Goal: Task Accomplishment & Management: Use online tool/utility

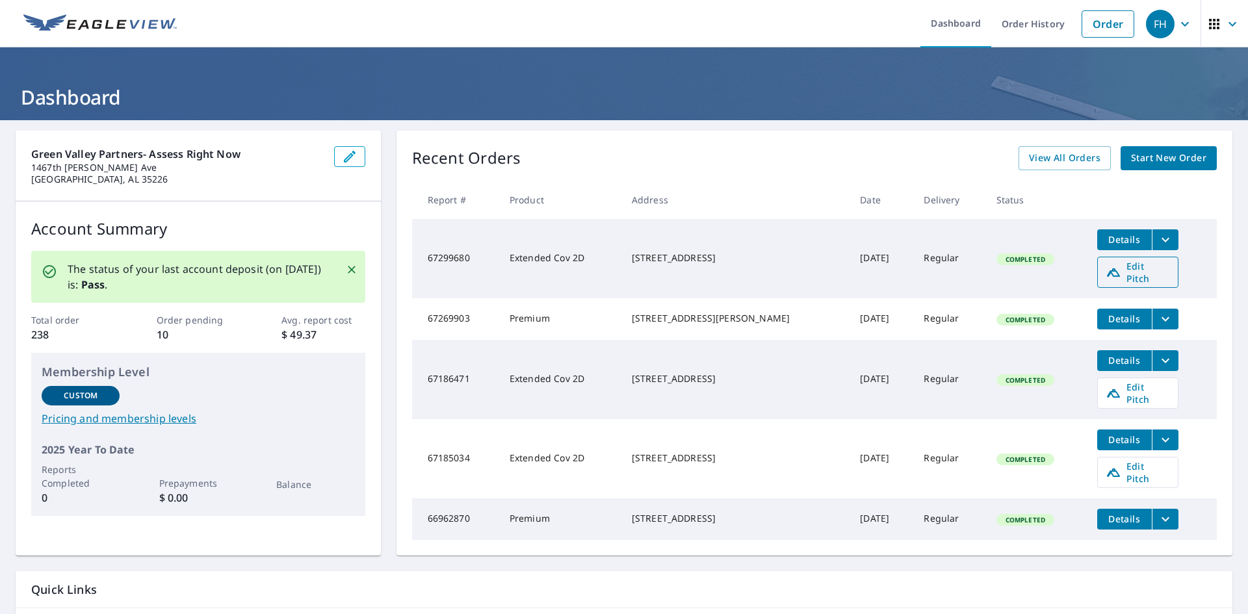
click at [1123, 270] on span "Edit Pitch" at bounding box center [1138, 272] width 64 height 25
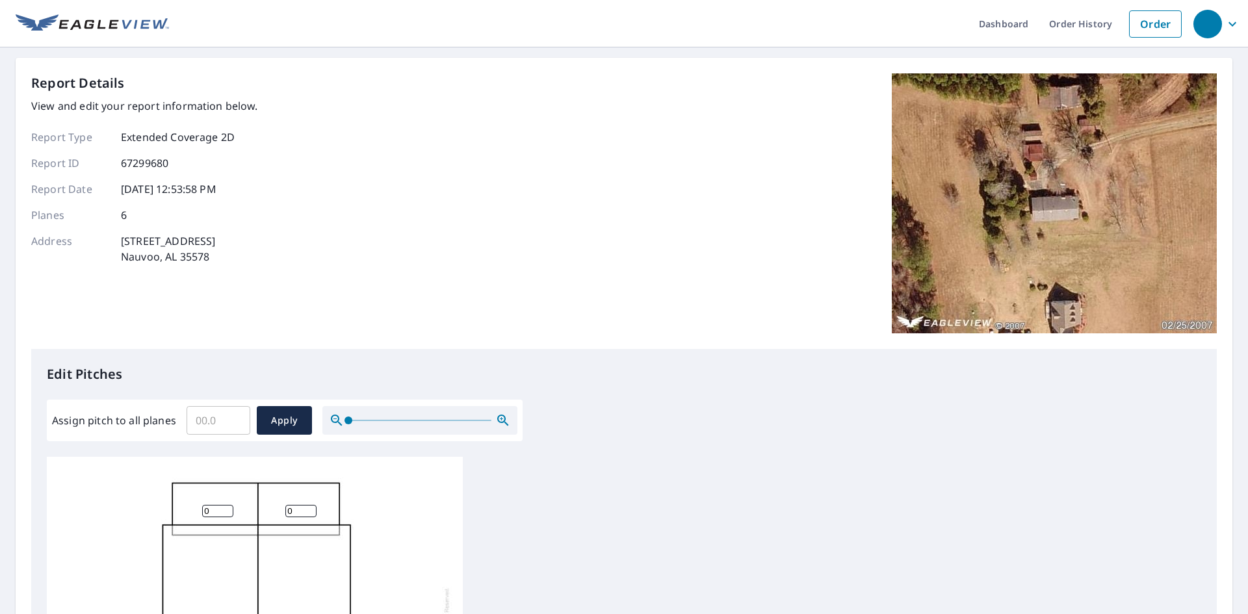
click at [213, 421] on input "Assign pitch to all planes" at bounding box center [219, 420] width 64 height 36
type input "5"
click at [276, 414] on span "Apply" at bounding box center [284, 421] width 34 height 16
type input "5"
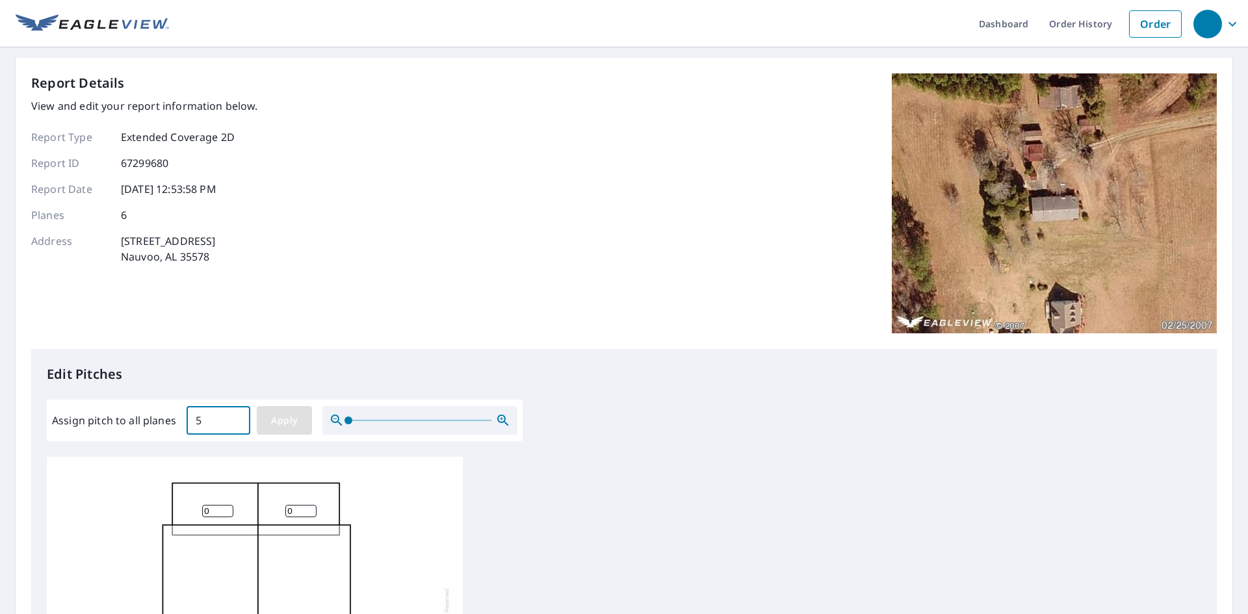
type input "5"
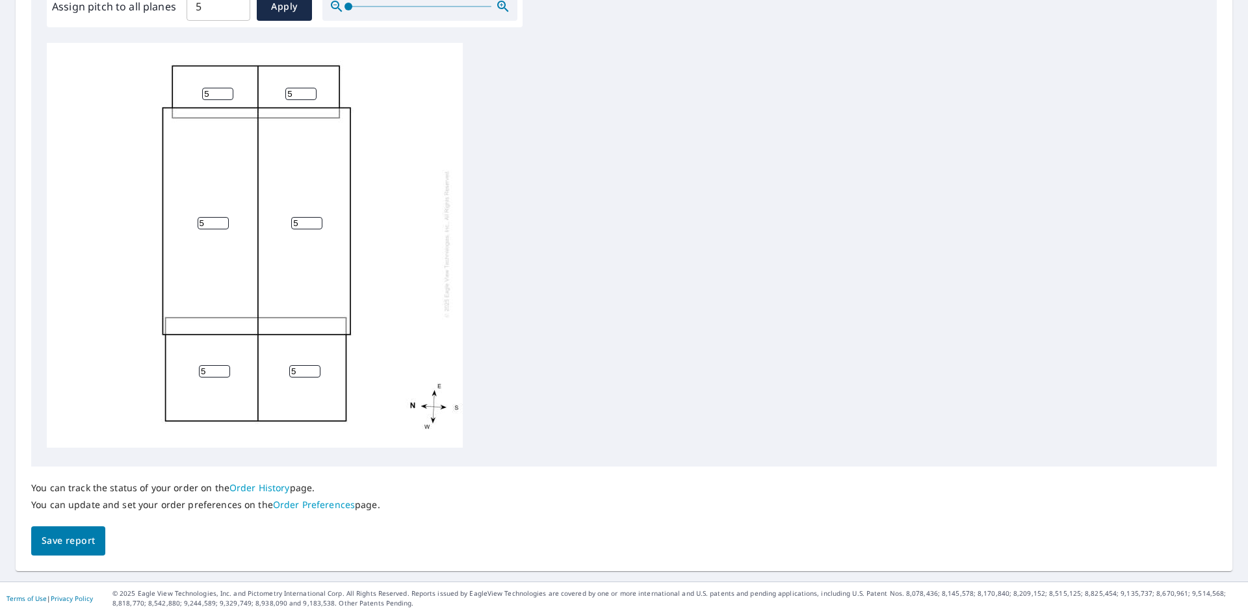
scroll to position [415, 0]
click at [89, 538] on span "Save report" at bounding box center [68, 540] width 53 height 16
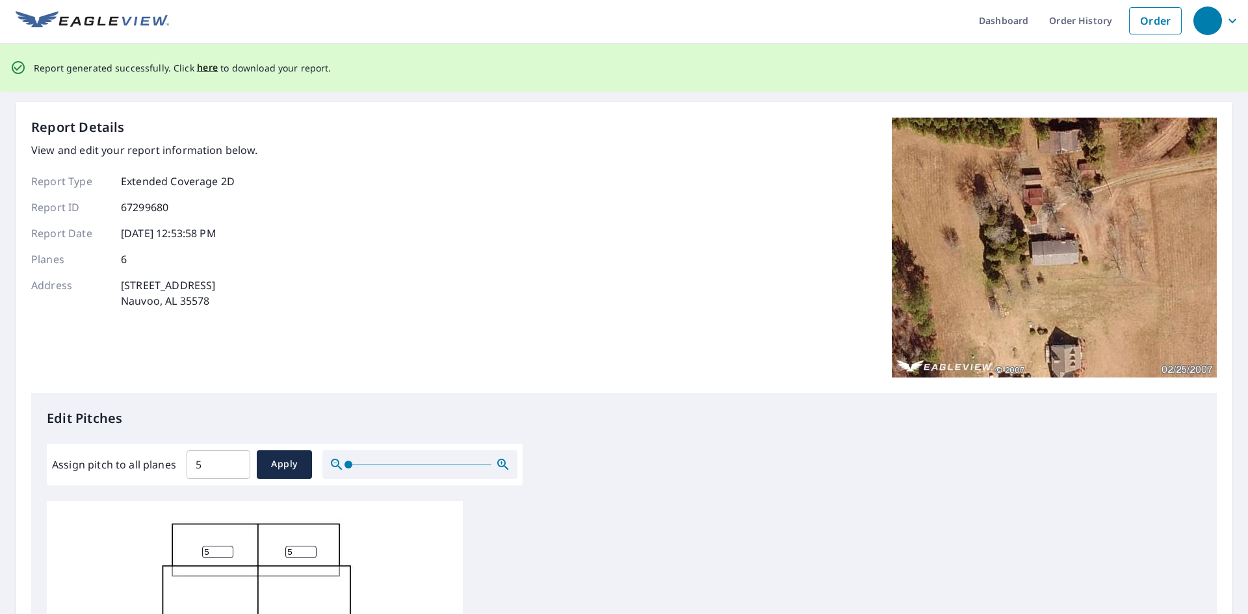
scroll to position [0, 0]
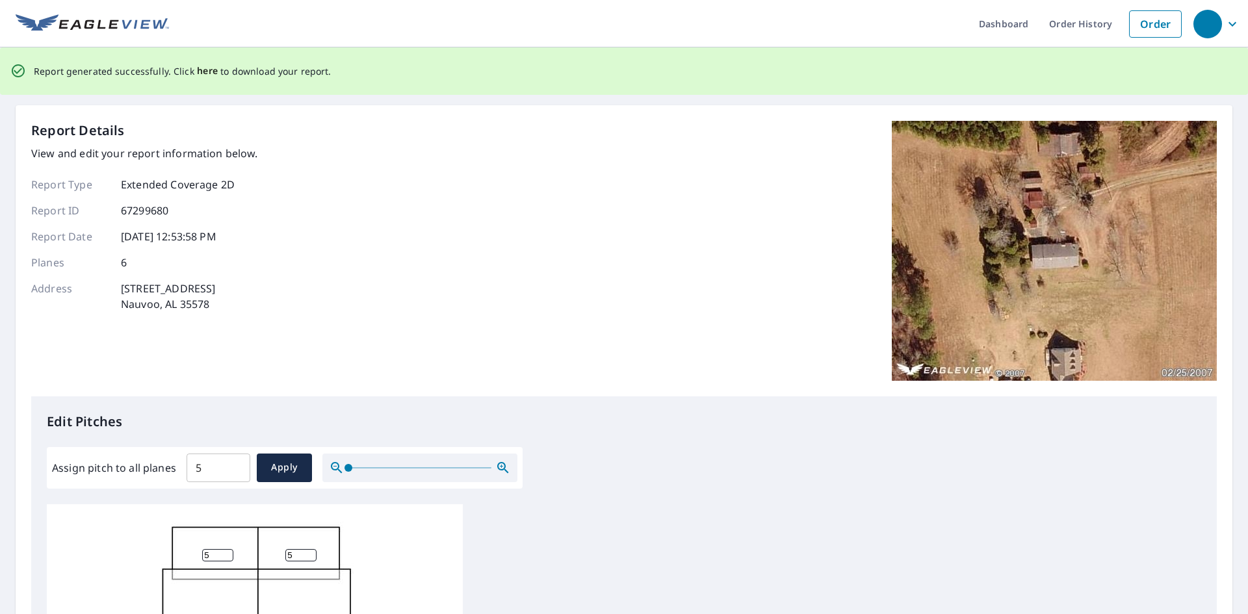
click at [204, 73] on span "here" at bounding box center [207, 71] width 21 height 16
